Goal: Transaction & Acquisition: Purchase product/service

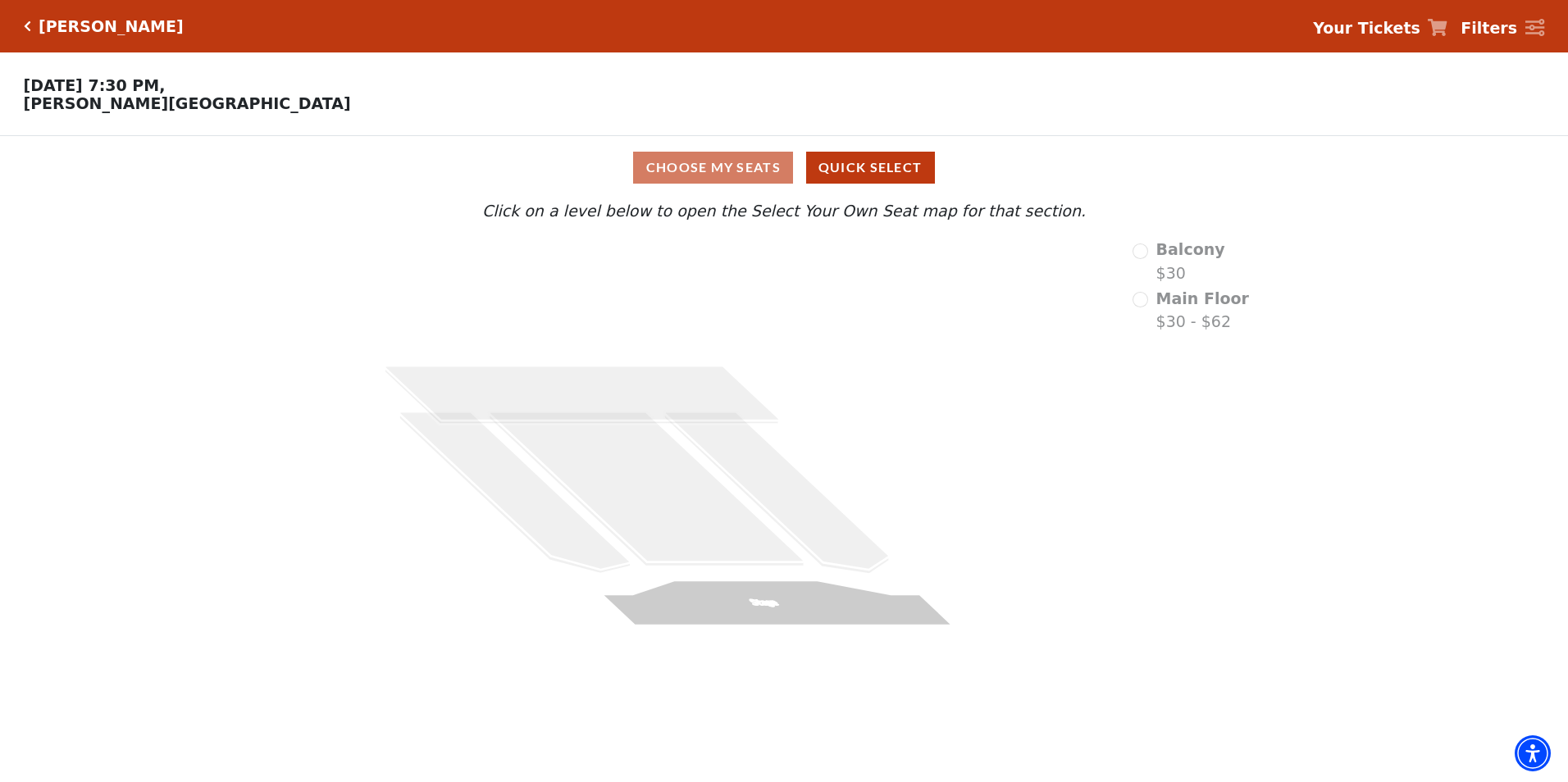
click at [24, 18] on div "[PERSON_NAME]" at bounding box center [103, 26] width 160 height 19
click at [25, 28] on icon "Click here to go back to filters" at bounding box center [27, 26] width 7 height 11
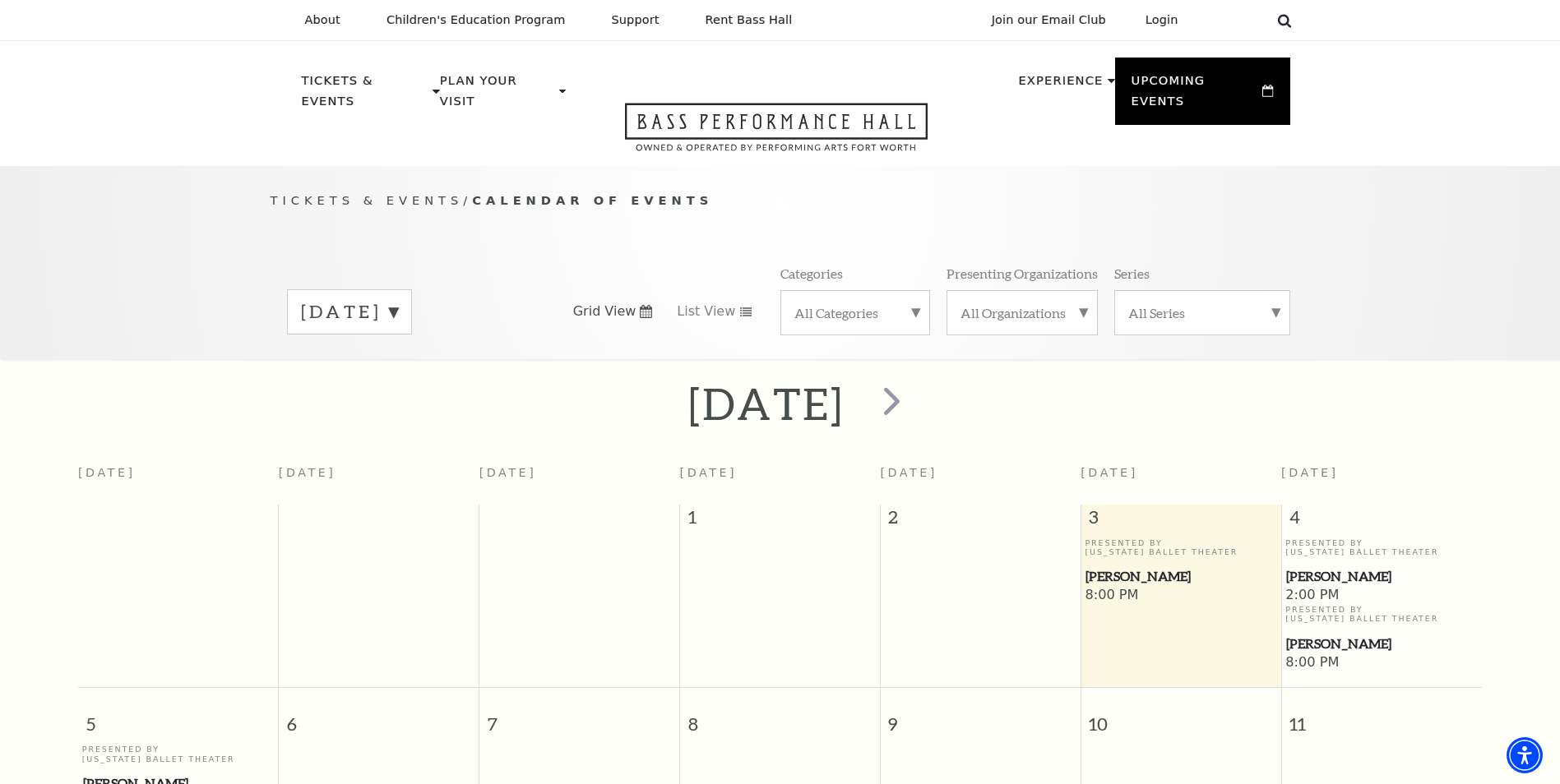
click at [1283, 21] on icon at bounding box center [1285, 21] width 15 height 15
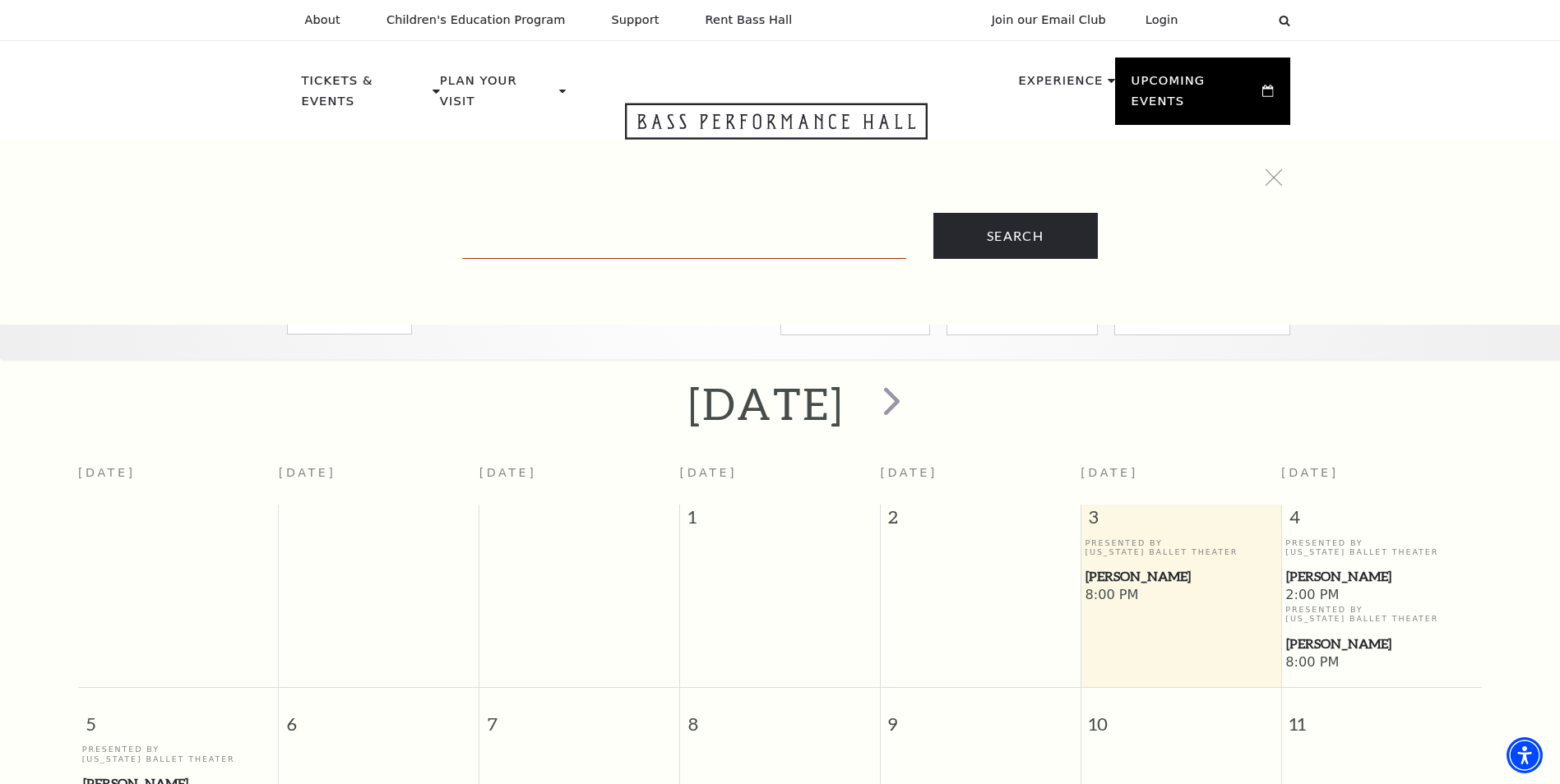
click at [723, 250] on input "Text field" at bounding box center [684, 242] width 444 height 34
type input "[PERSON_NAME]"
click at [934, 213] on input "Search" at bounding box center [1015, 236] width 164 height 46
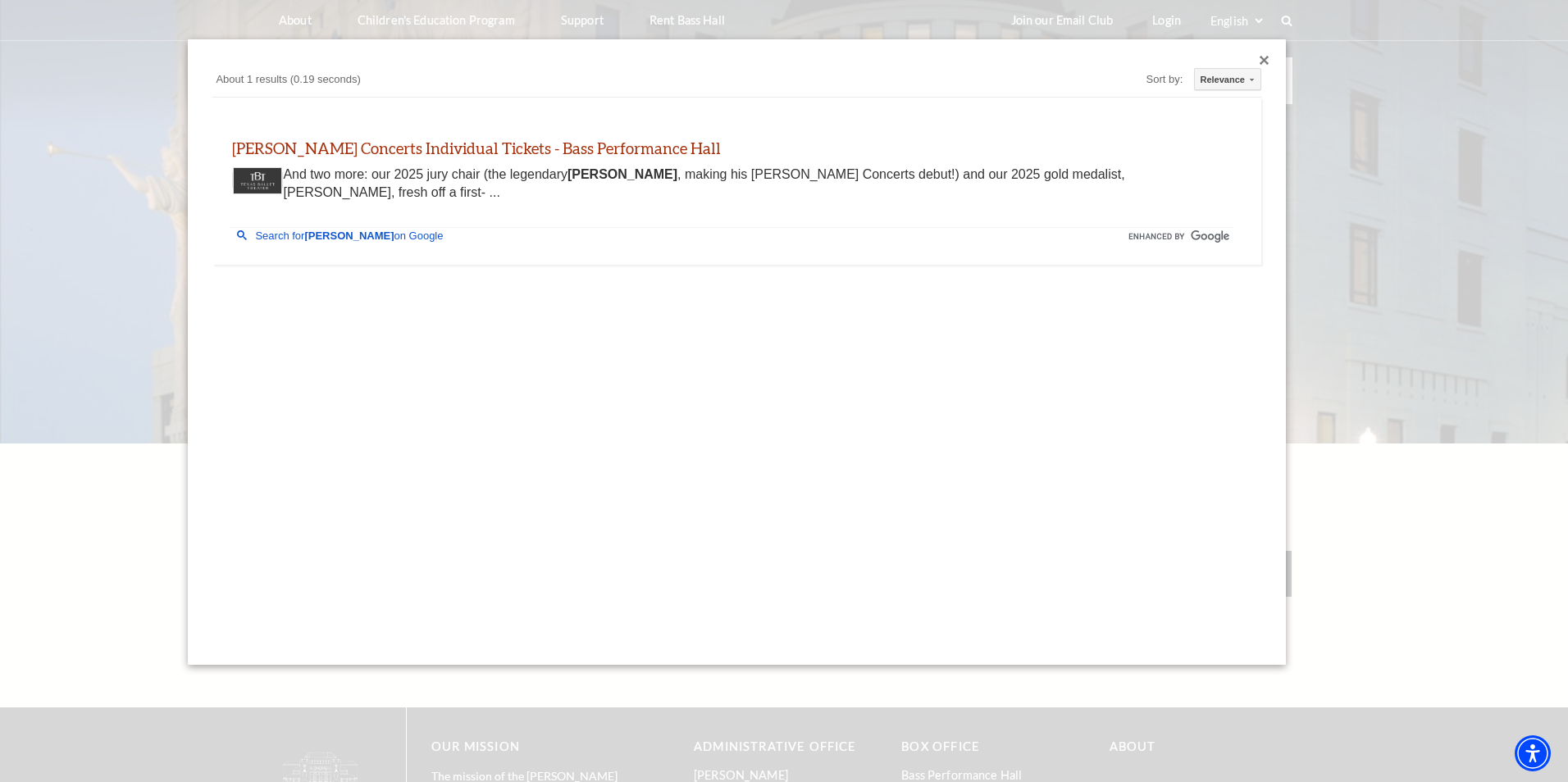
click at [504, 121] on div "Cliburn Concerts Individual Tickets - Bass Performance Hall www.basshall.com ht…" at bounding box center [731, 171] width 1005 height 114
click at [499, 148] on link "Cliburn Concerts Individual Tickets - Bass Performance Hall" at bounding box center [477, 148] width 489 height 19
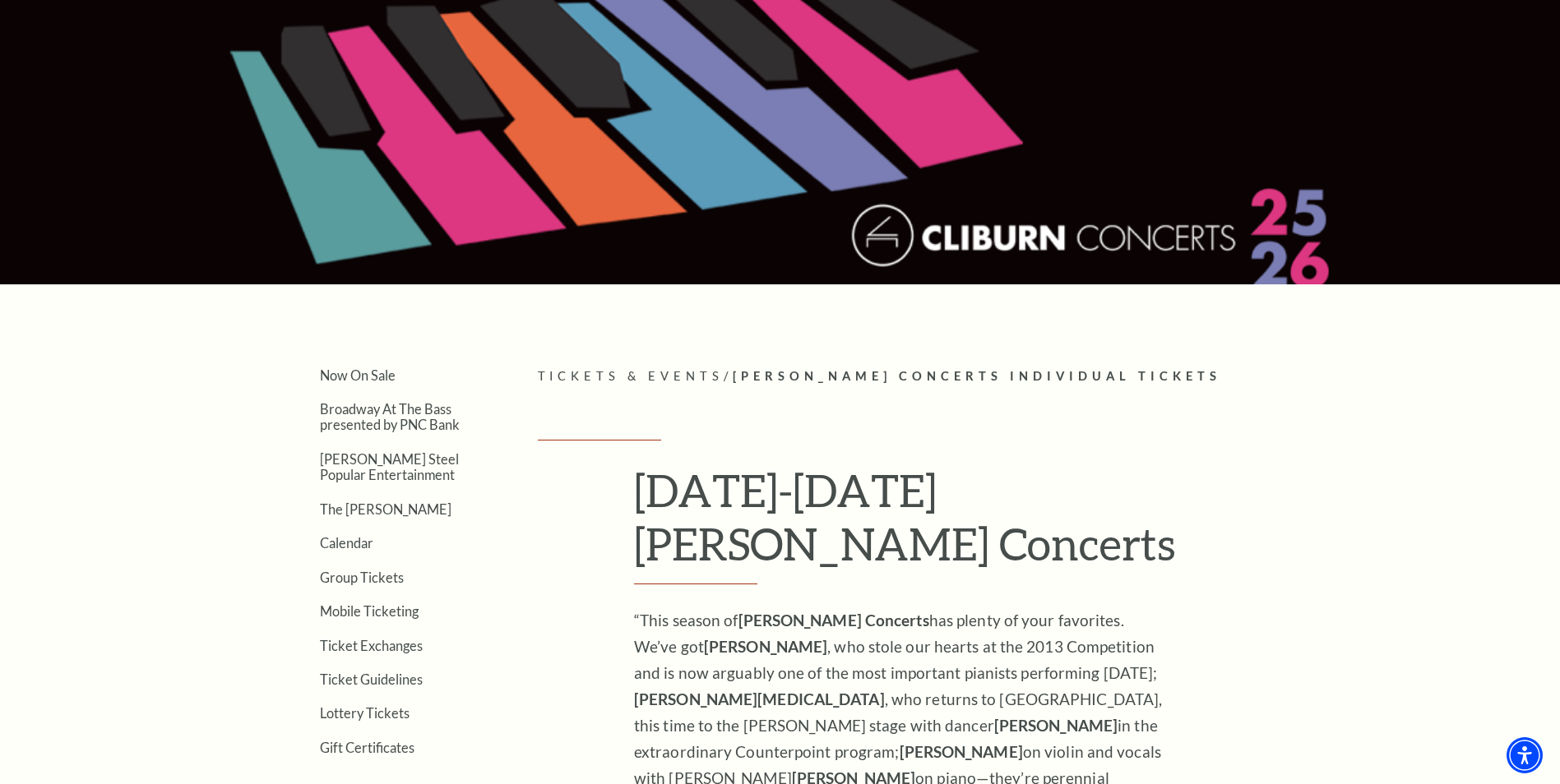
scroll to position [164, 0]
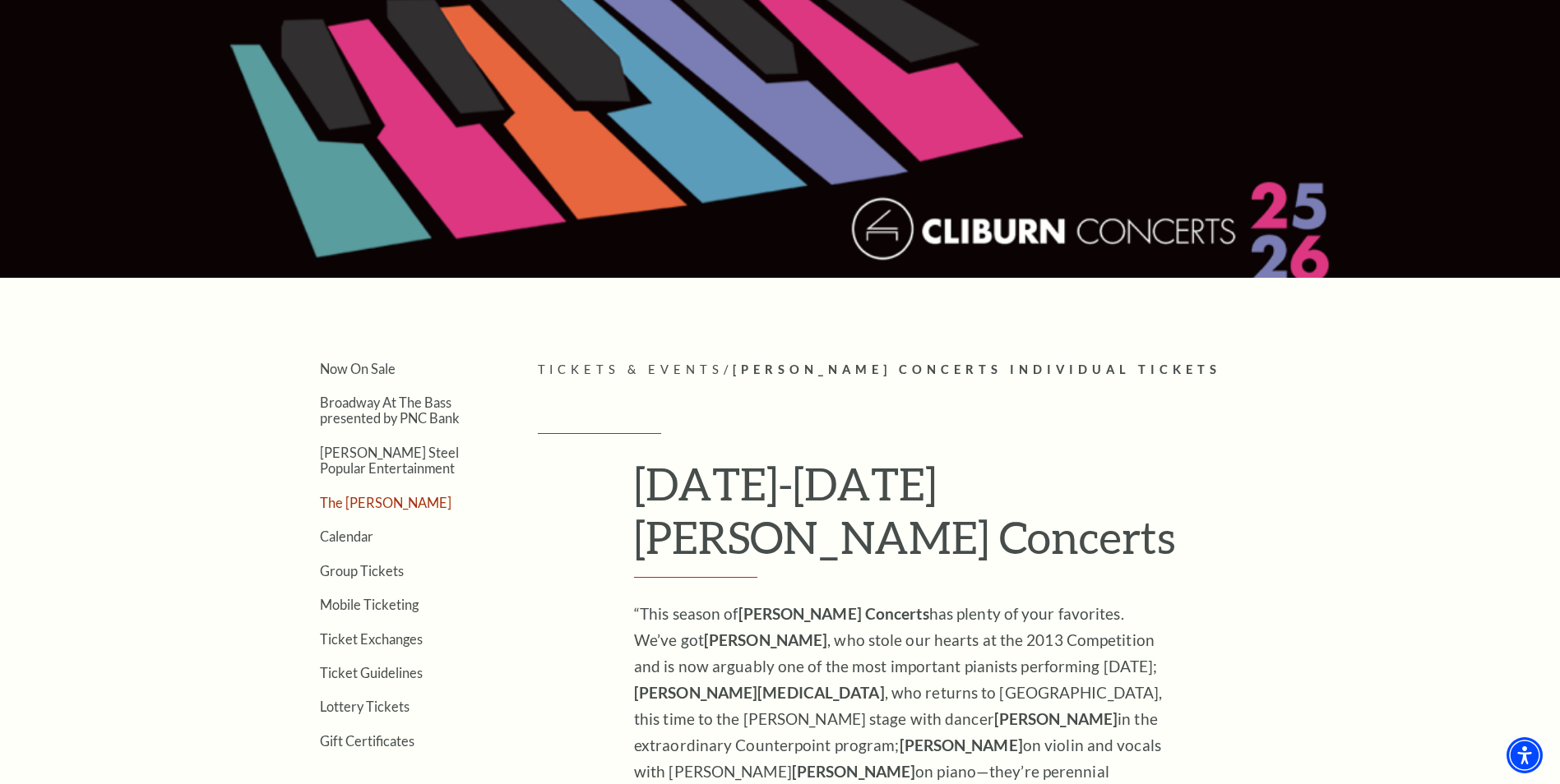
click at [351, 496] on link "The [PERSON_NAME]" at bounding box center [386, 502] width 131 height 16
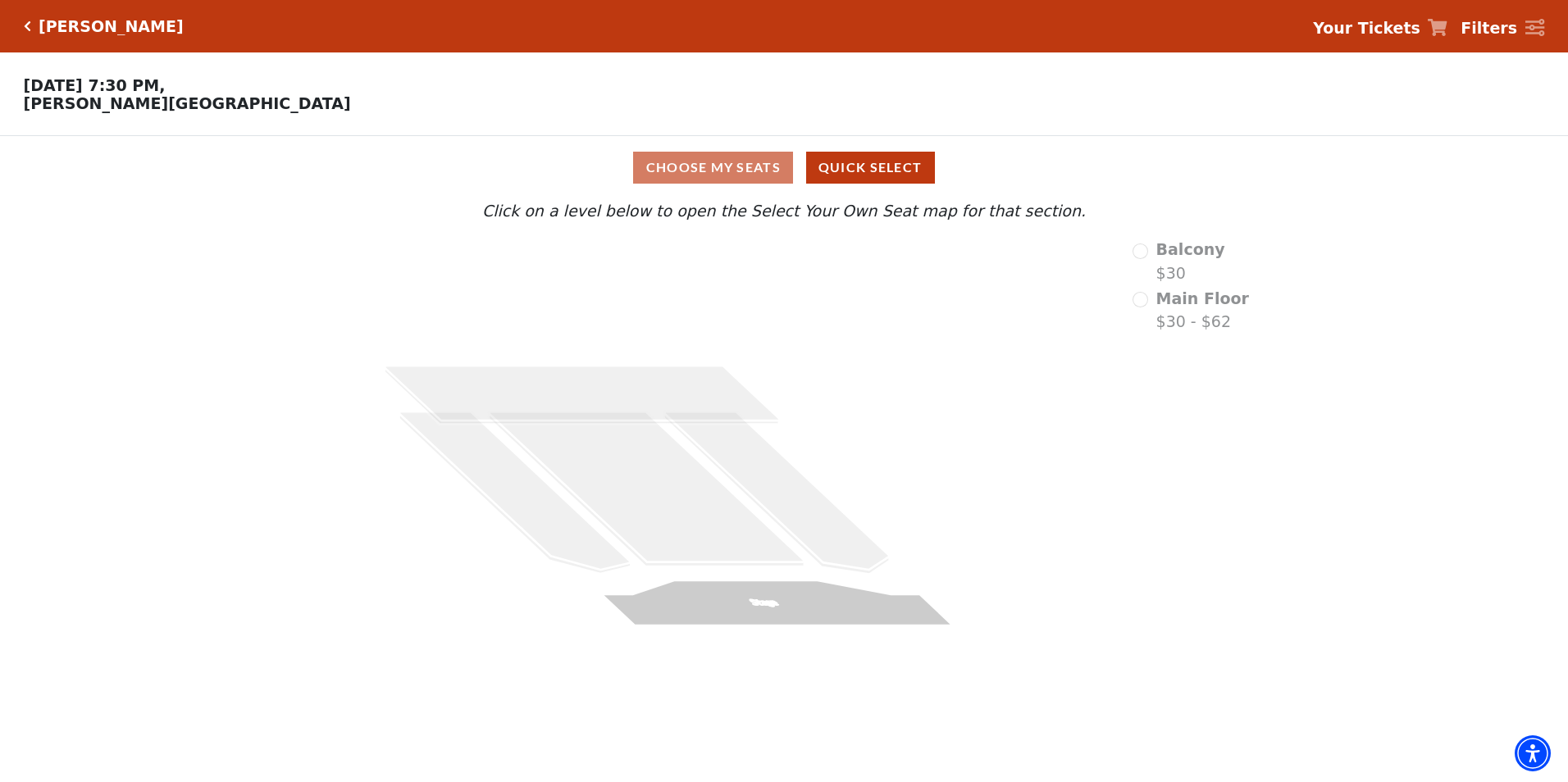
click at [1155, 260] on div "Balcony $30" at bounding box center [1191, 261] width 116 height 47
drag, startPoint x: 854, startPoint y: 135, endPoint x: 873, endPoint y: 171, distance: 40.7
click at [854, 135] on div "Choose Your Own Seats [DATE] 7:30 PM, [PERSON_NAME][GEOGRAPHIC_DATA]" at bounding box center [588, 94] width 1176 height 82
click at [873, 171] on button "Quick Select" at bounding box center [870, 168] width 128 height 32
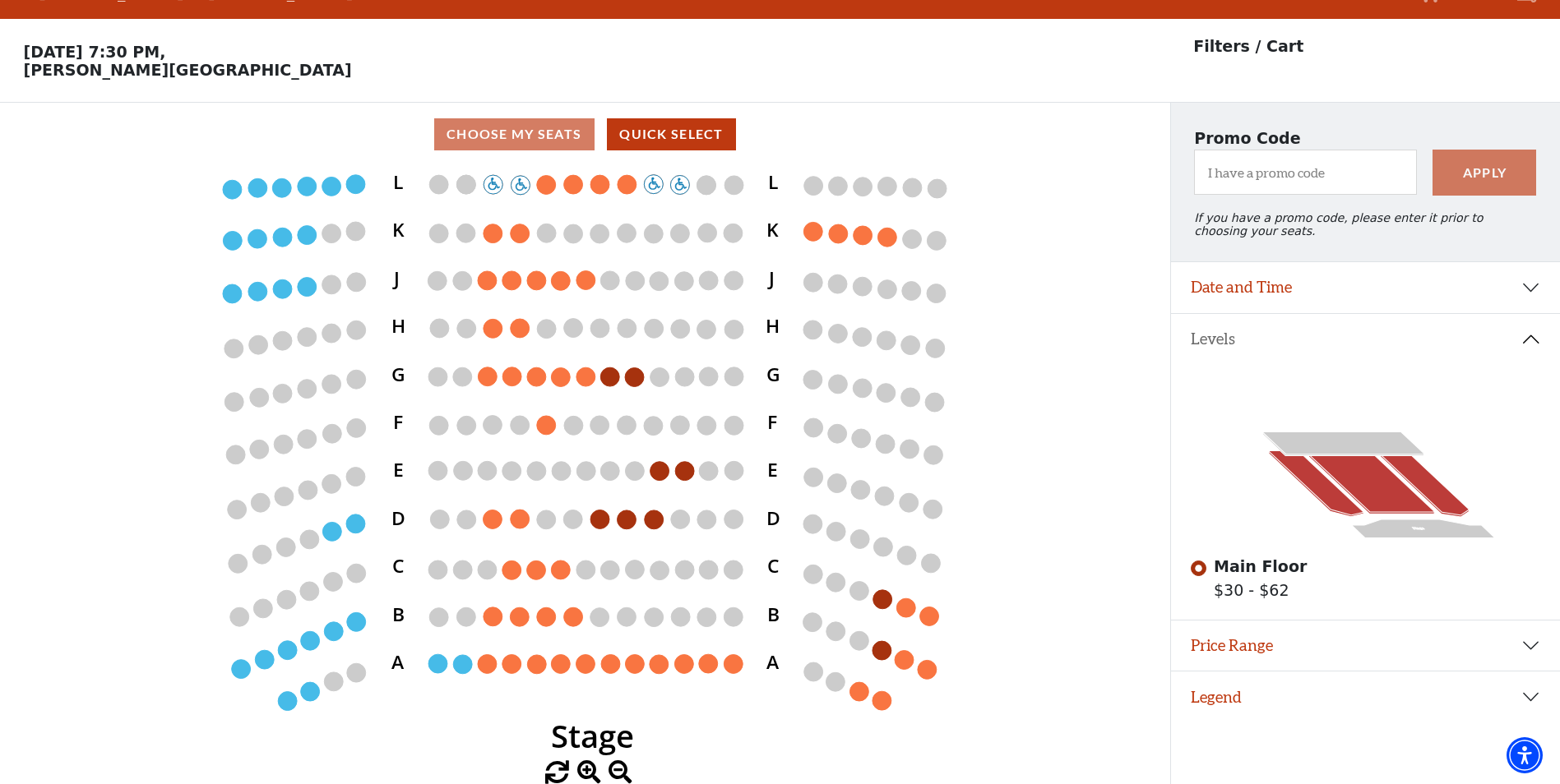
scroll to position [40, 0]
click at [604, 612] on circle at bounding box center [600, 617] width 19 height 19
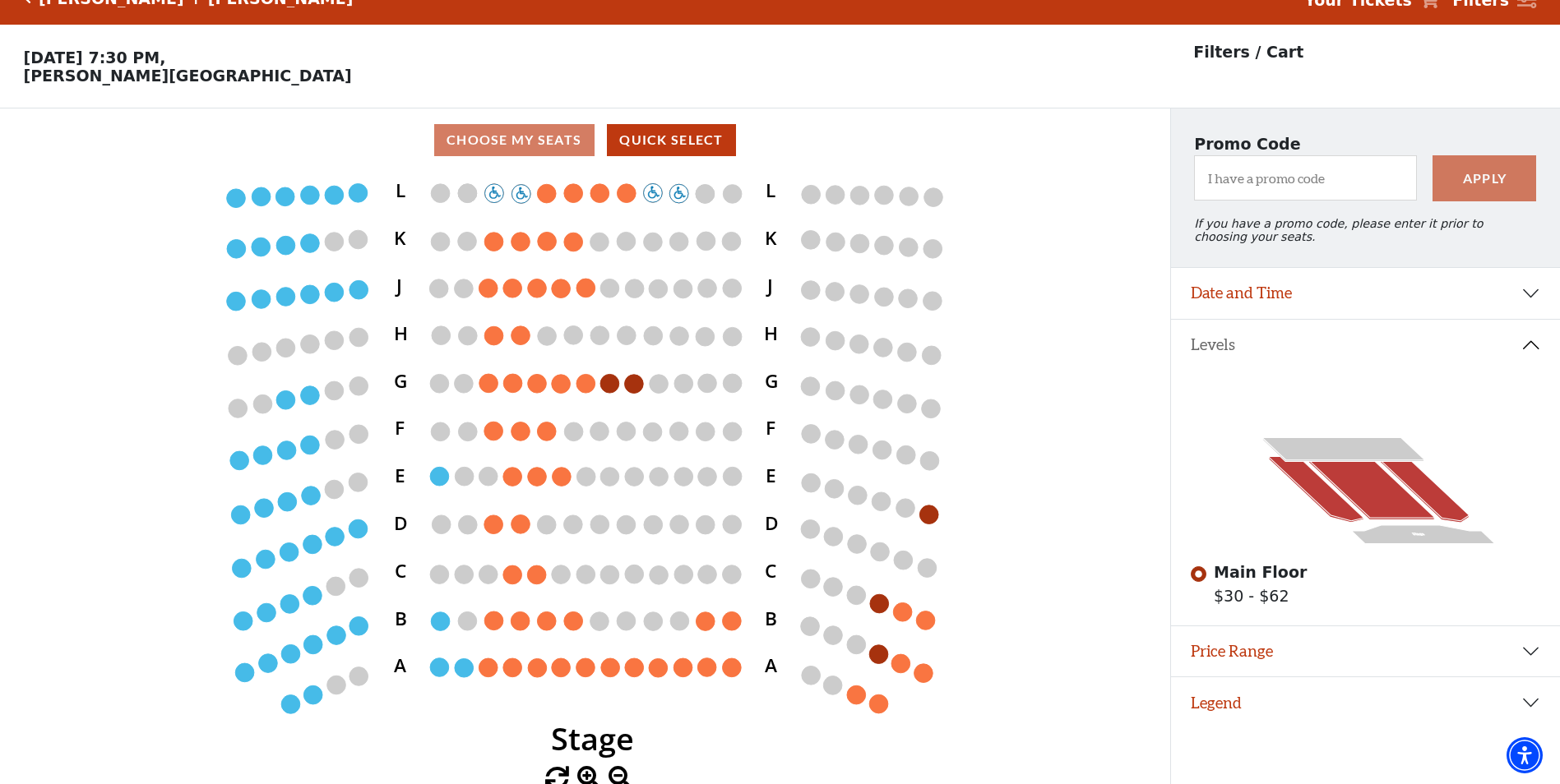
scroll to position [40, 0]
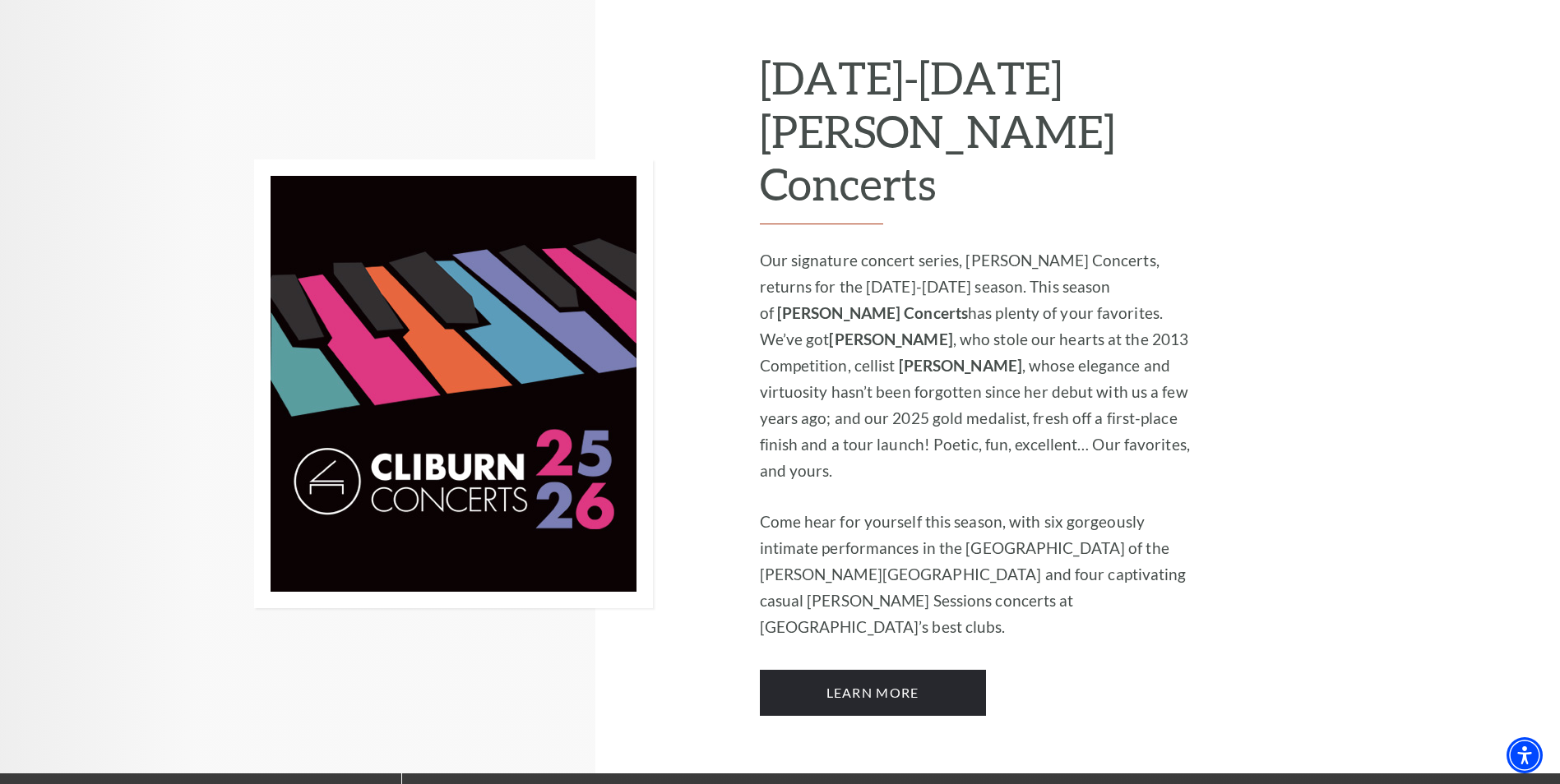
scroll to position [998, 0]
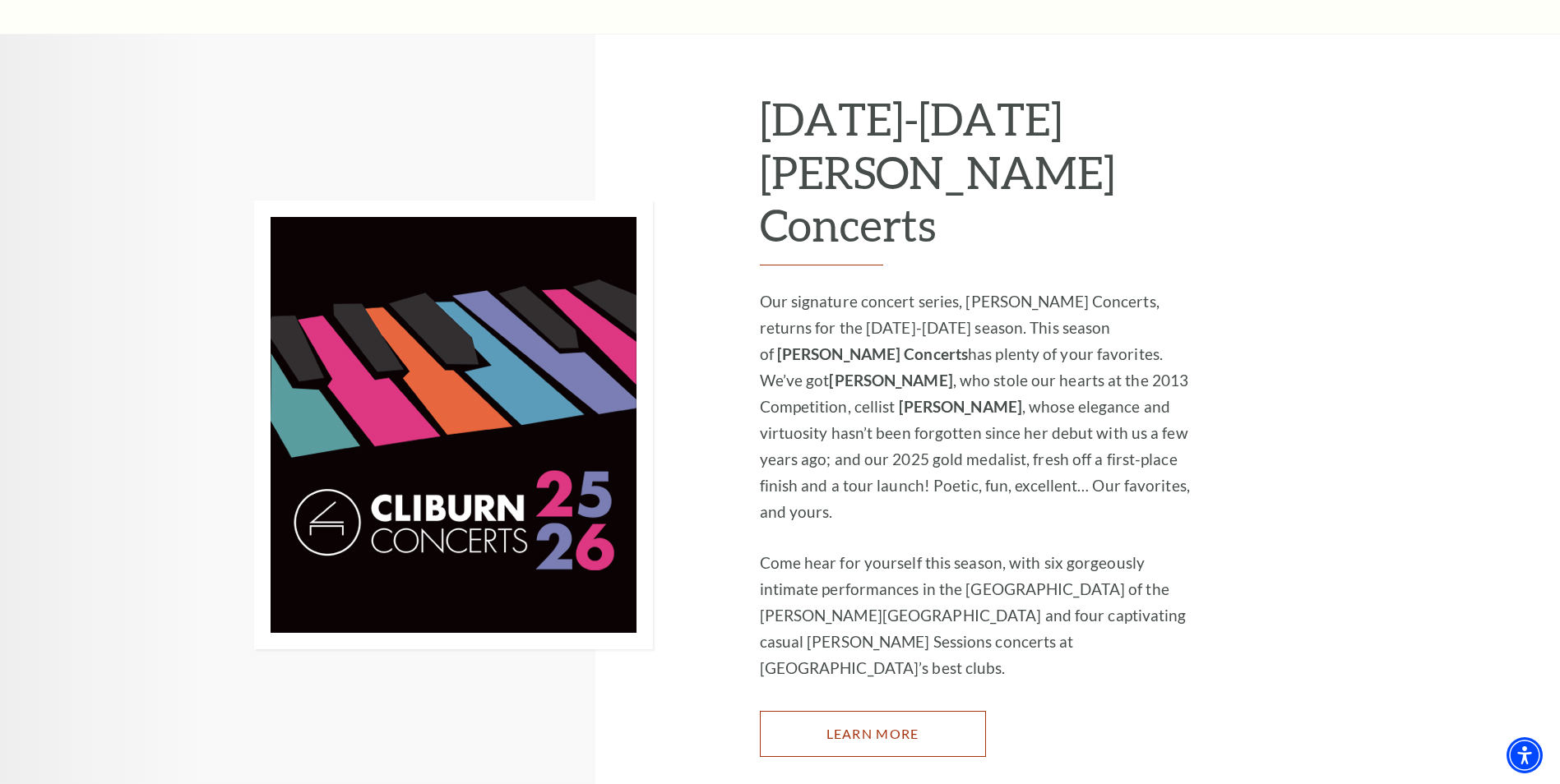
click at [951, 711] on link "Learn More" at bounding box center [873, 733] width 226 height 46
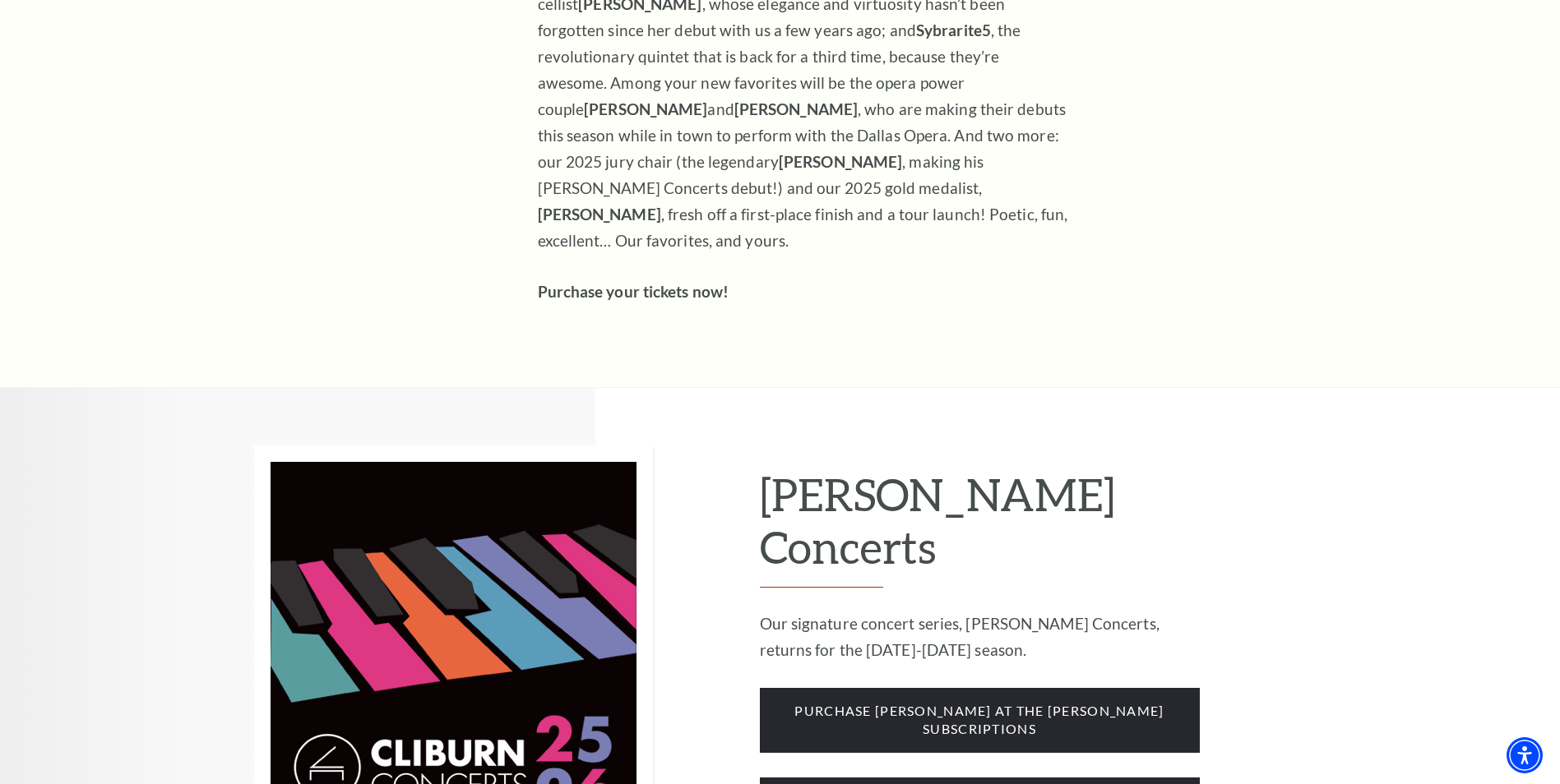
scroll to position [1017, 0]
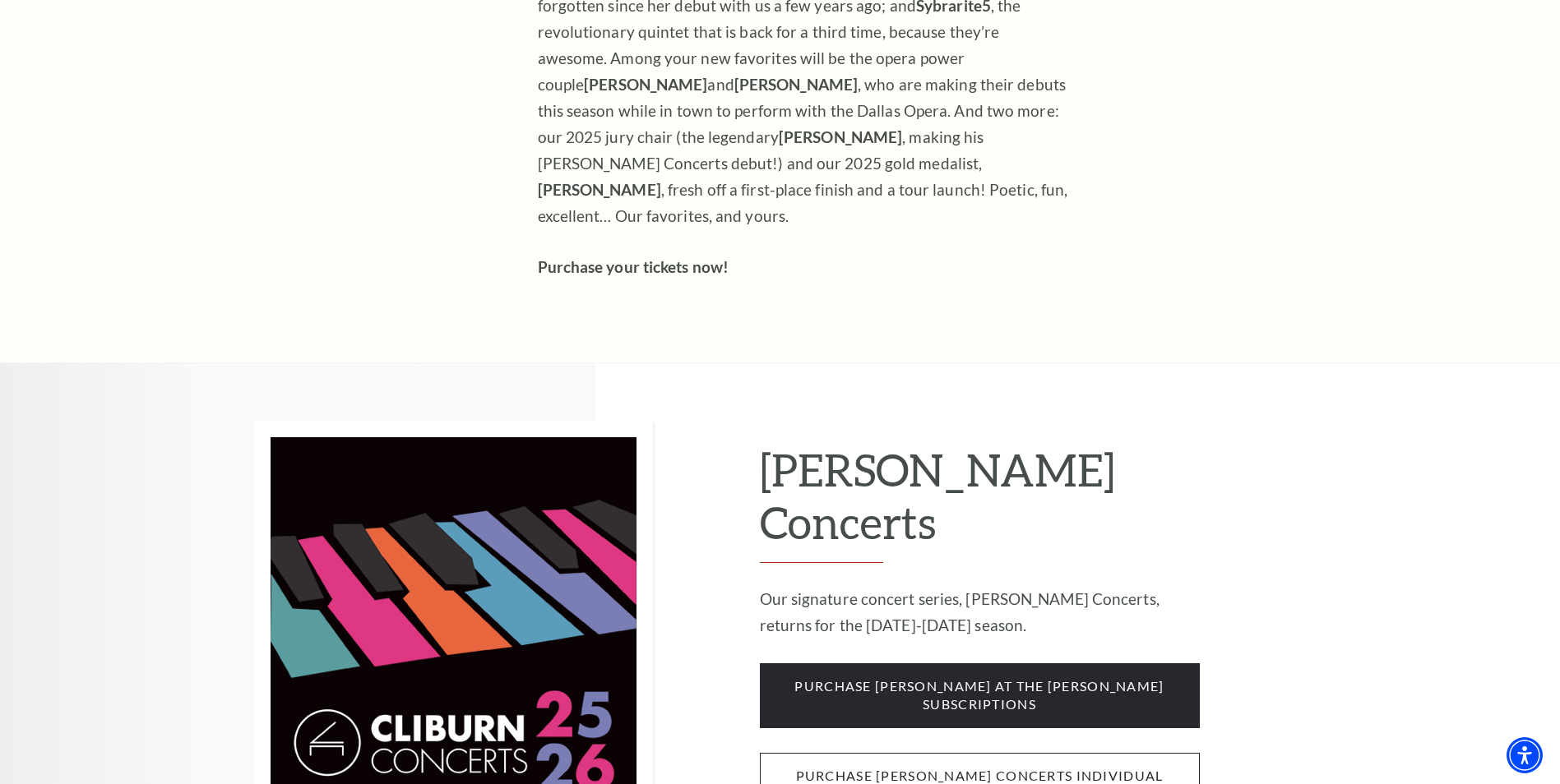
click at [1107, 753] on span "purchase [PERSON_NAME] concerts individual tickets" at bounding box center [980, 785] width 440 height 65
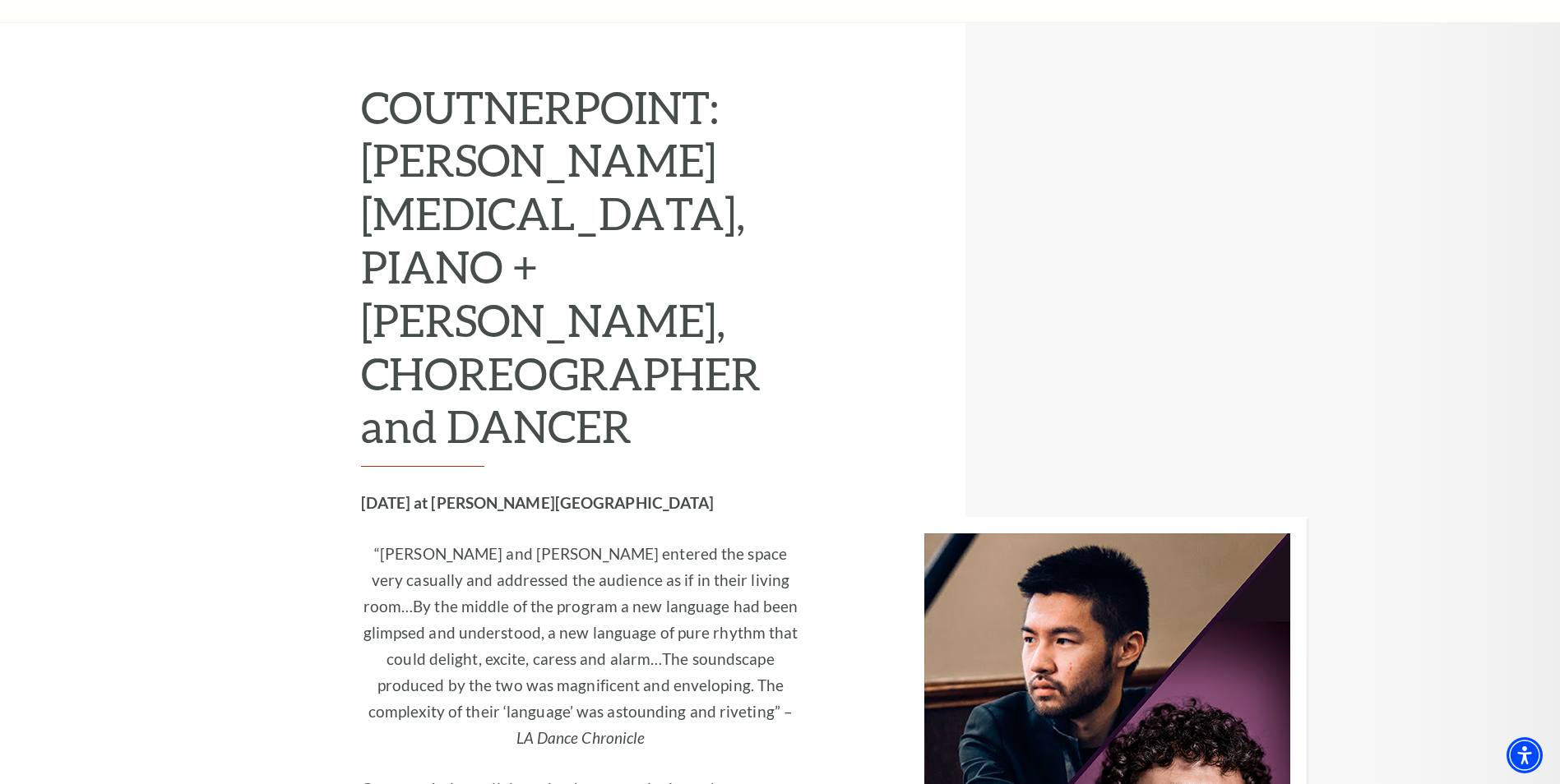
scroll to position [4439, 0]
